Goal: Ask a question

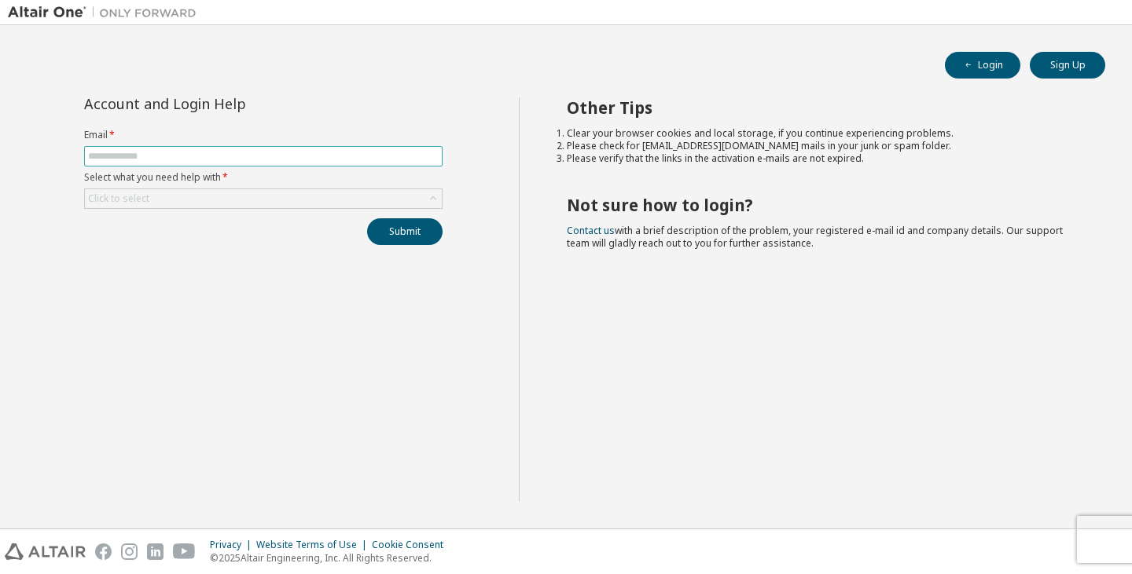
click at [141, 162] on input "text" at bounding box center [263, 156] width 350 height 13
type input "**********"
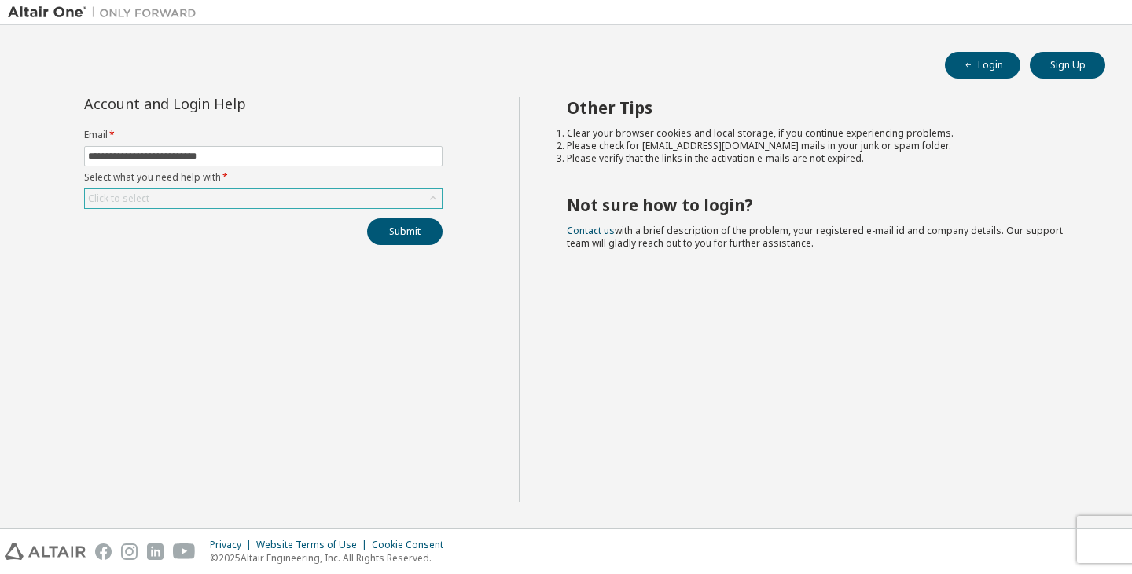
click at [108, 194] on div "Click to select" at bounding box center [118, 199] width 61 height 13
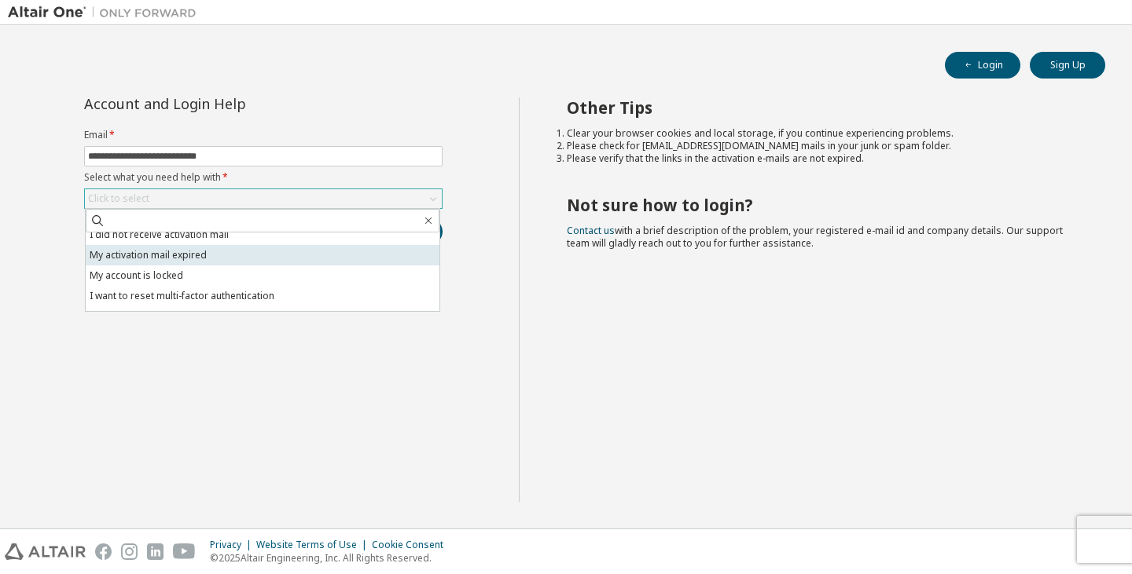
scroll to position [44, 0]
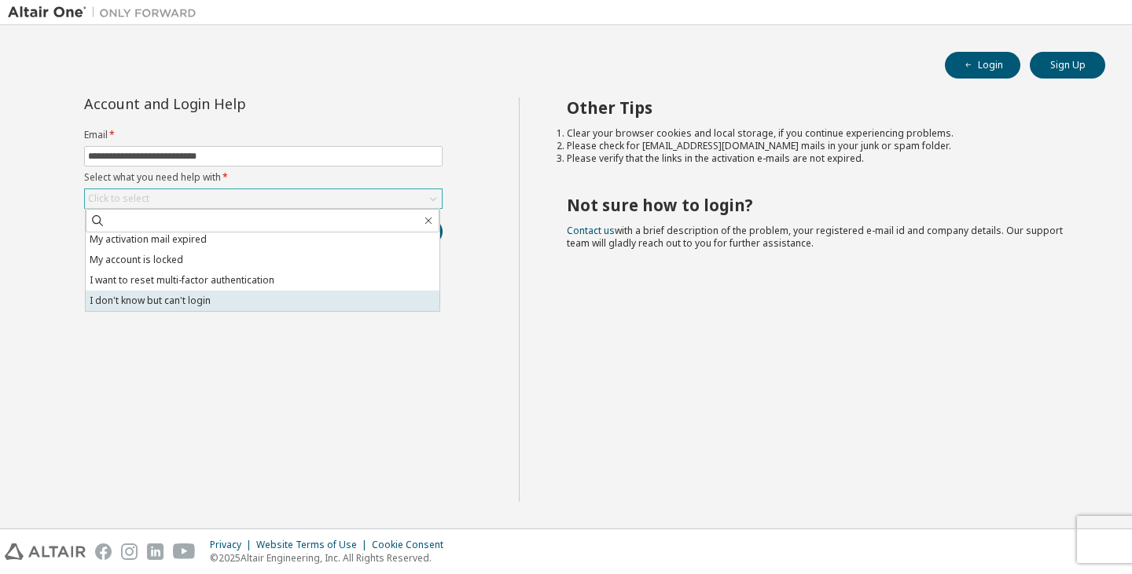
click at [189, 303] on li "I don't know but can't login" at bounding box center [263, 301] width 354 height 20
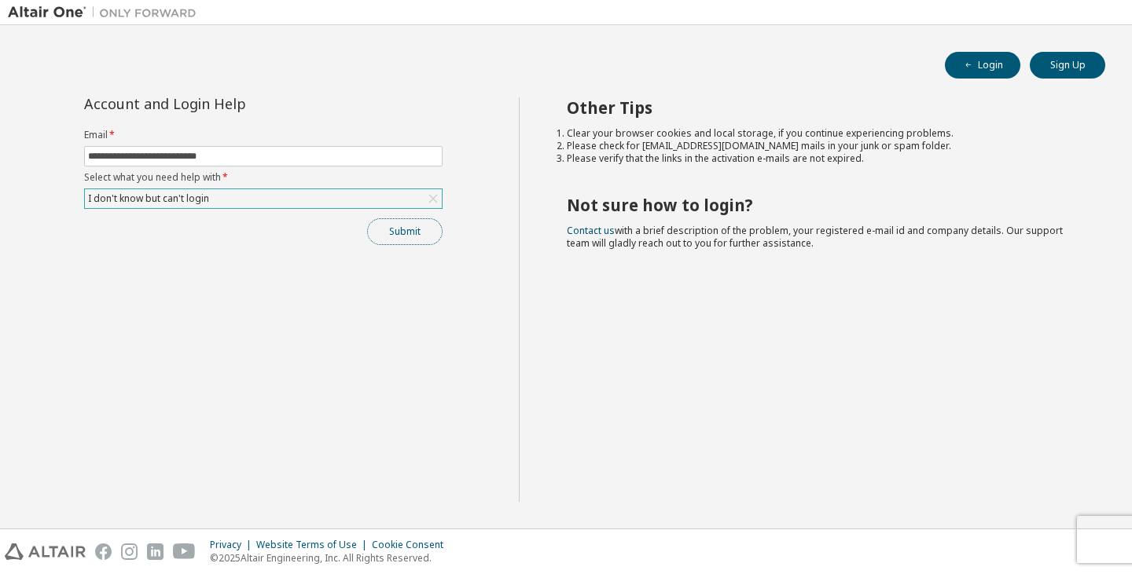
click at [396, 224] on button "Submit" at bounding box center [404, 231] width 75 height 27
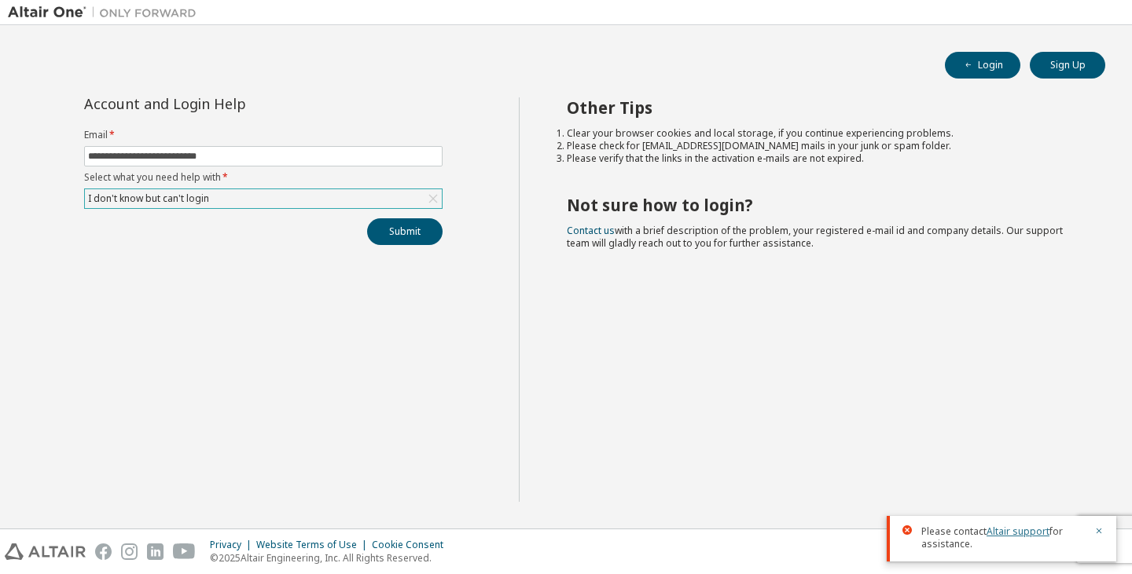
click at [1011, 534] on link "Altair support" at bounding box center [1017, 531] width 63 height 13
